Goal: Task Accomplishment & Management: Manage account settings

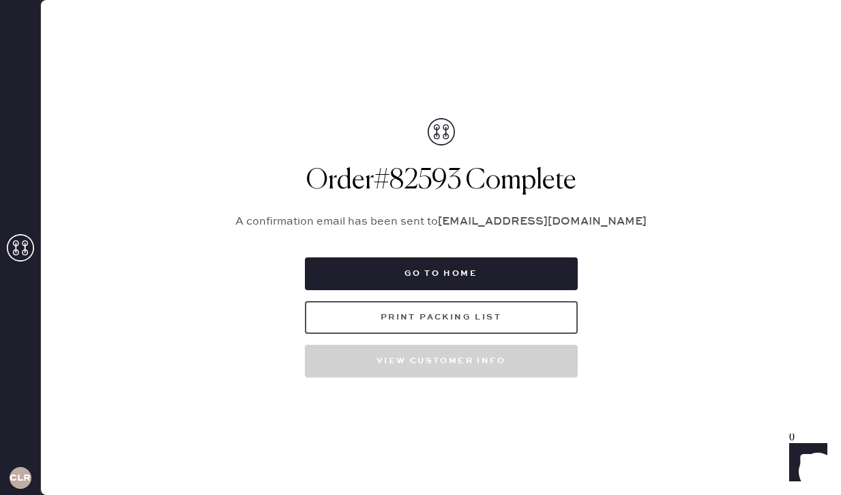
click at [462, 318] on button "Print Packing List" at bounding box center [441, 317] width 273 height 33
click at [29, 248] on icon at bounding box center [20, 247] width 27 height 27
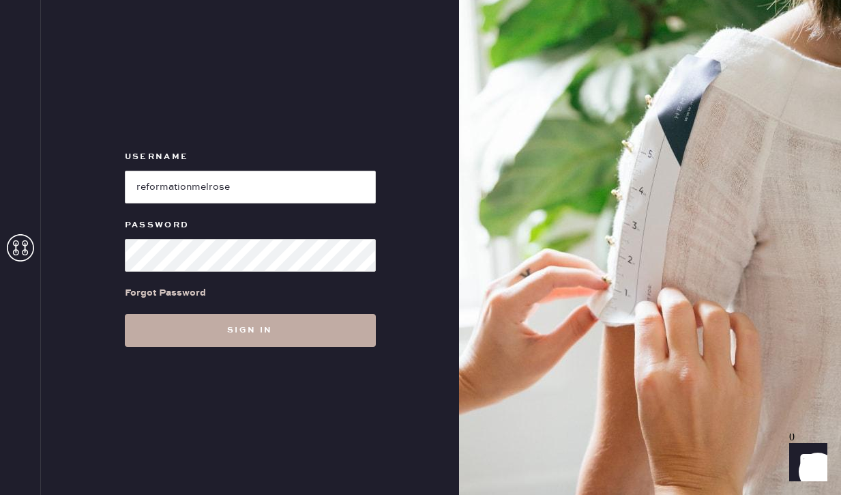
click at [234, 334] on button "Sign in" at bounding box center [250, 330] width 251 height 33
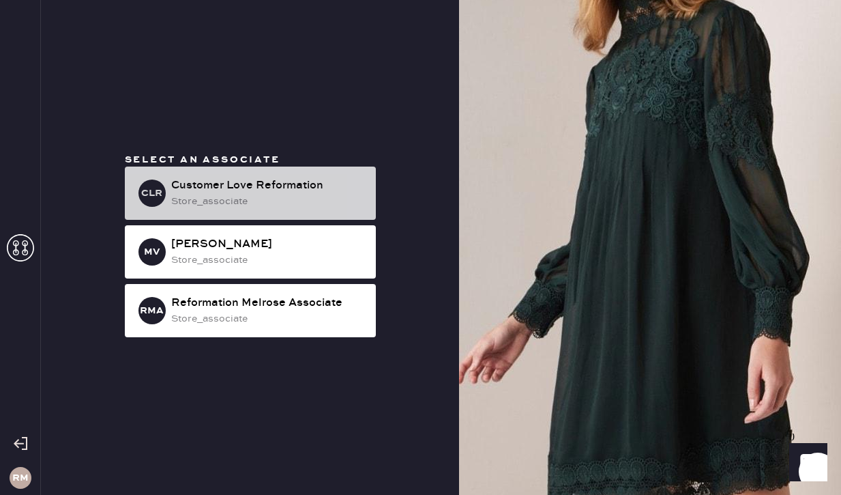
click at [321, 191] on div "Customer Love Reformation" at bounding box center [268, 185] width 194 height 16
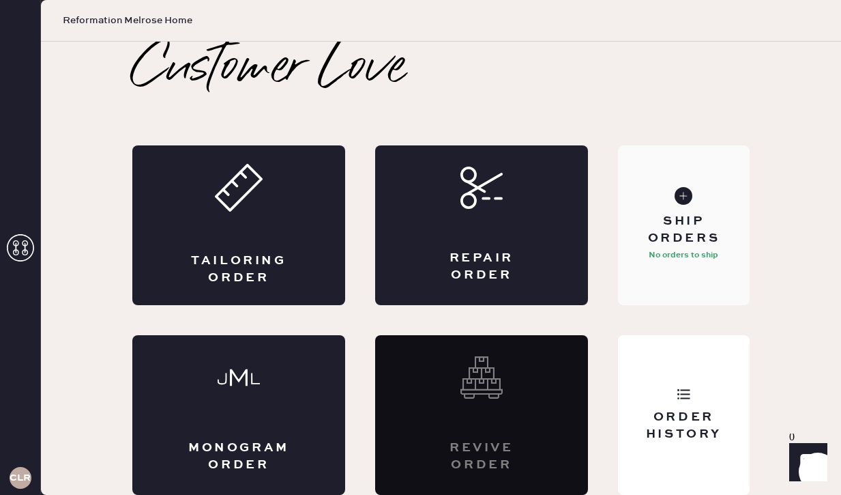
click at [701, 294] on div "Ship Orders No orders to ship" at bounding box center [684, 225] width 132 height 160
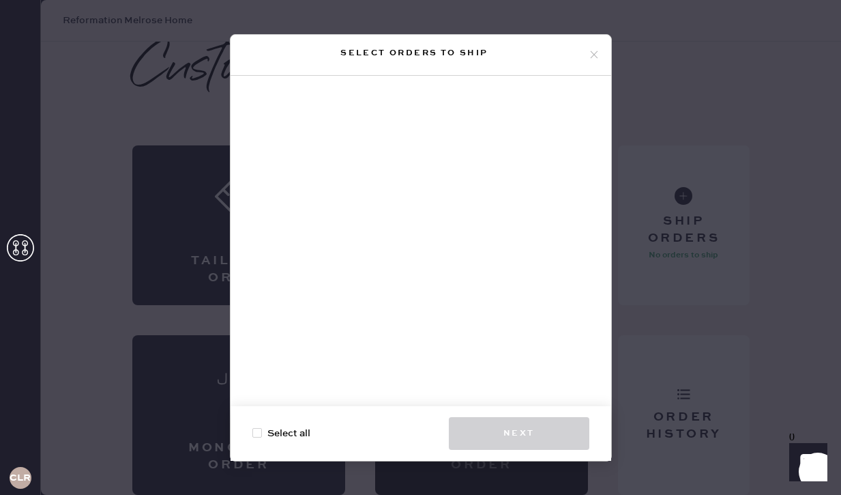
click at [595, 55] on icon at bounding box center [594, 54] width 12 height 12
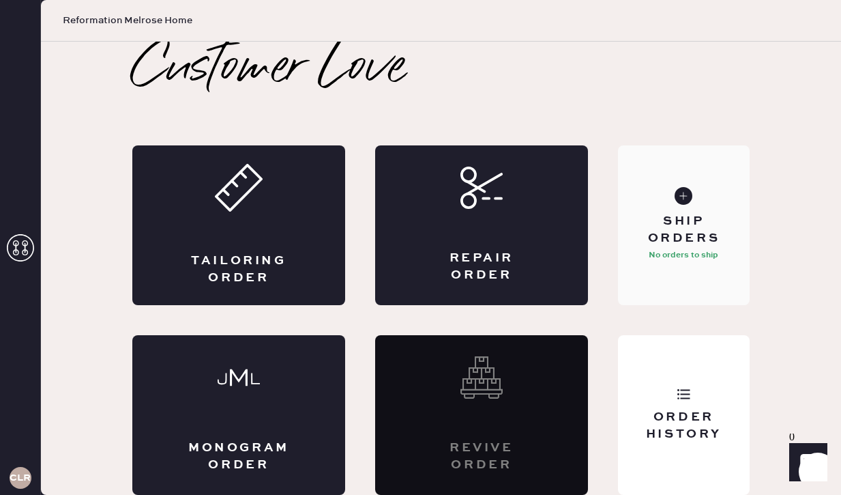
click at [697, 188] on div "Ship Orders No orders to ship" at bounding box center [684, 225] width 132 height 160
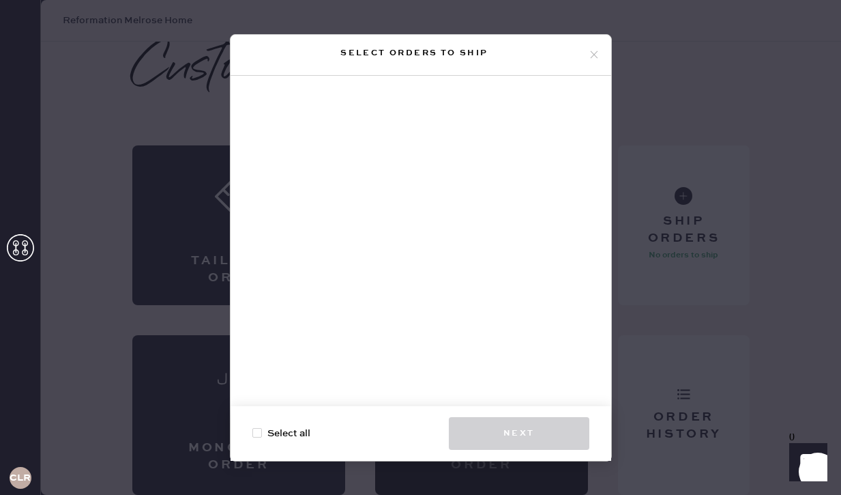
click at [581, 50] on div "Select orders to ship" at bounding box center [415, 53] width 347 height 16
click at [588, 52] on icon at bounding box center [594, 54] width 12 height 12
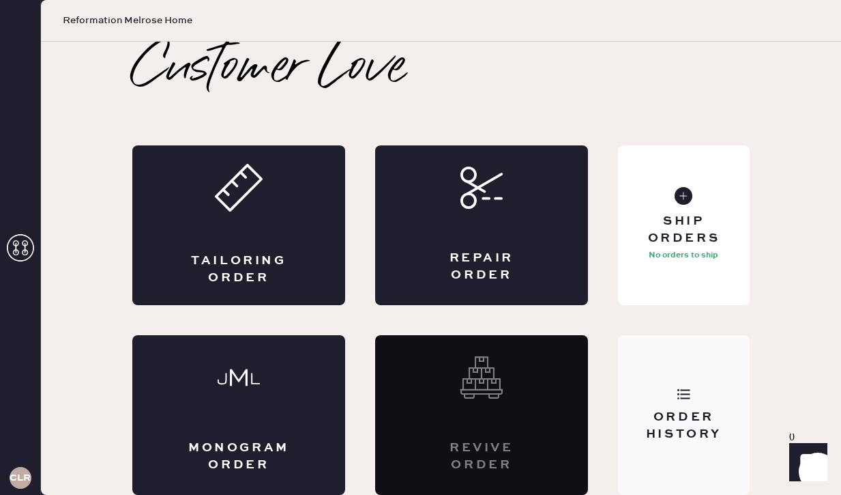
click at [716, 416] on div "Order History" at bounding box center [684, 426] width 110 height 34
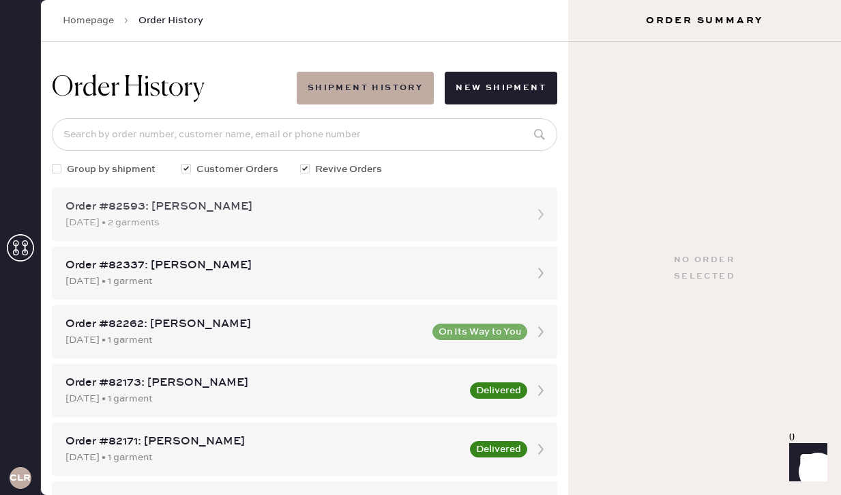
click at [303, 207] on div "Order #82593: [PERSON_NAME]" at bounding box center [293, 207] width 454 height 16
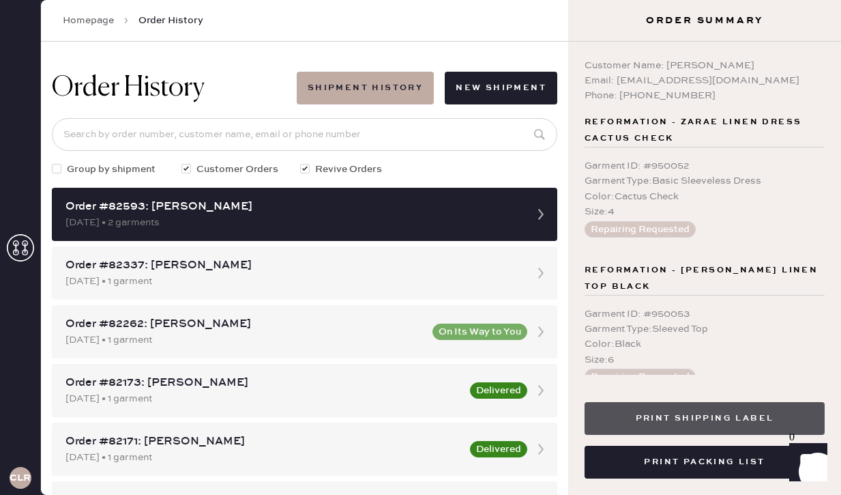
click at [710, 407] on button "Print Shipping Label" at bounding box center [705, 418] width 240 height 33
